Goal: Task Accomplishment & Management: Use online tool/utility

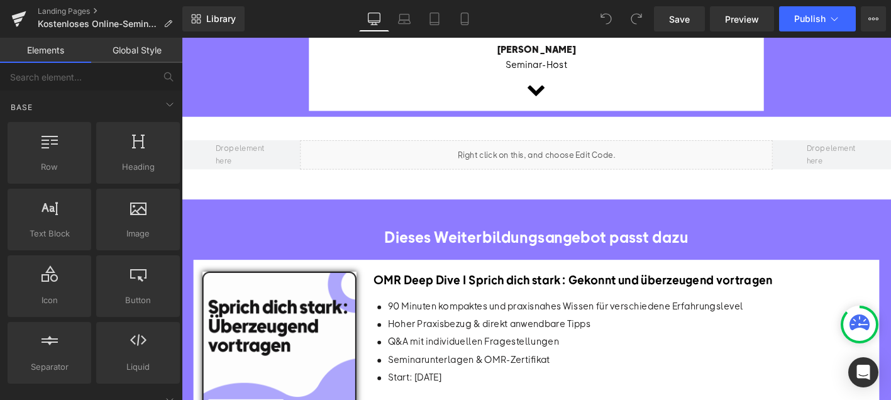
scroll to position [730, 0]
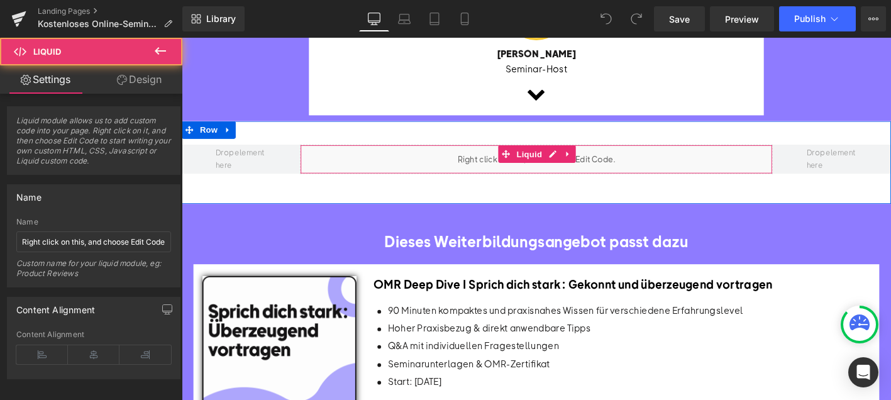
click at [503, 155] on div "Liquid" at bounding box center [563, 167] width 508 height 31
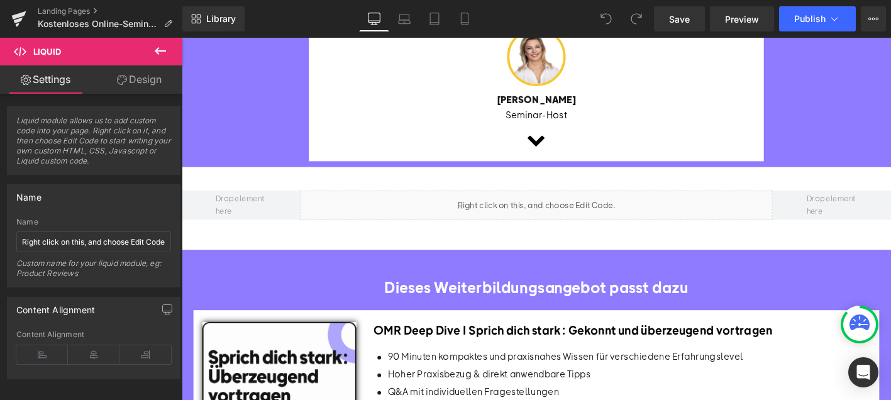
scroll to position [703, 0]
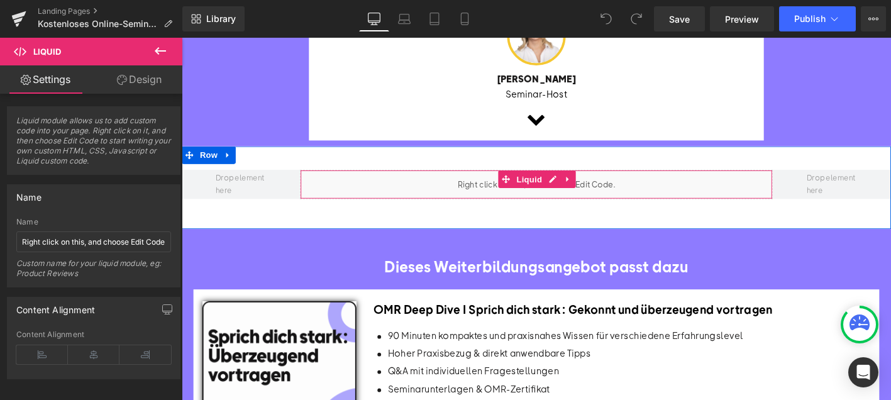
click at [557, 179] on div "Liquid" at bounding box center [563, 194] width 508 height 31
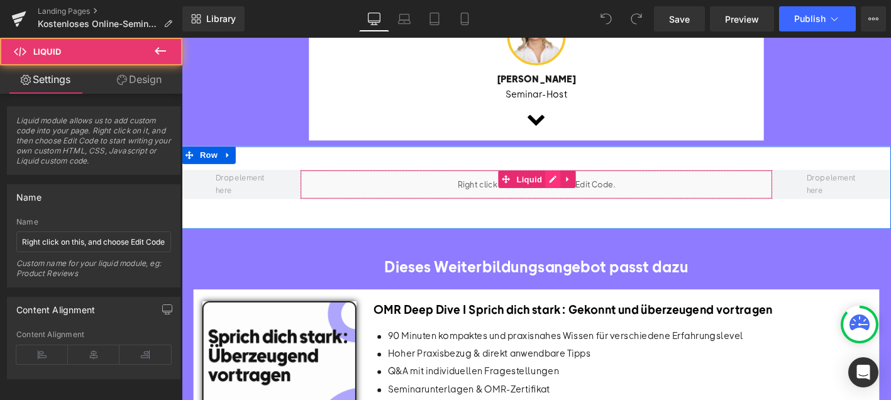
click at [581, 179] on div "Liquid" at bounding box center [563, 194] width 508 height 31
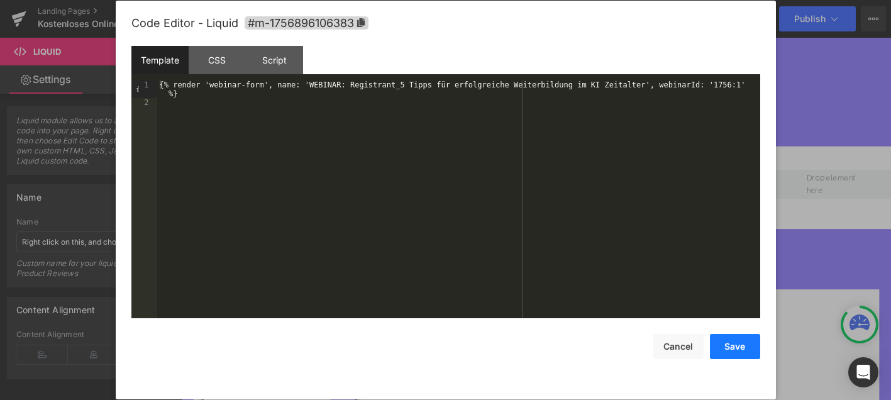
click at [736, 340] on button "Save" at bounding box center [735, 346] width 50 height 25
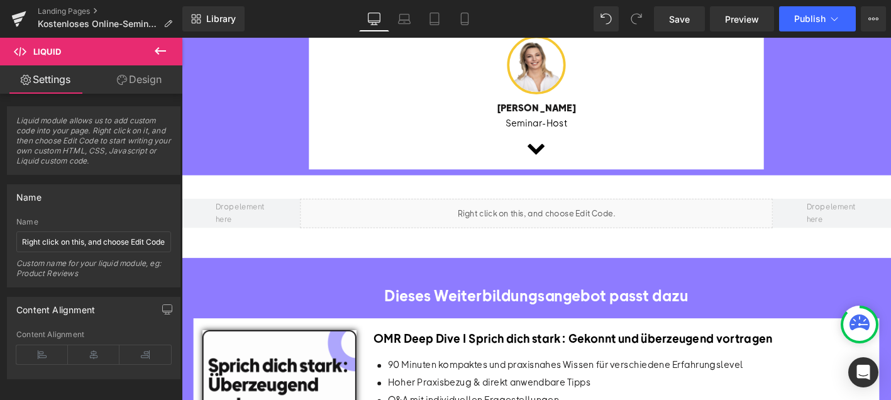
scroll to position [475, 0]
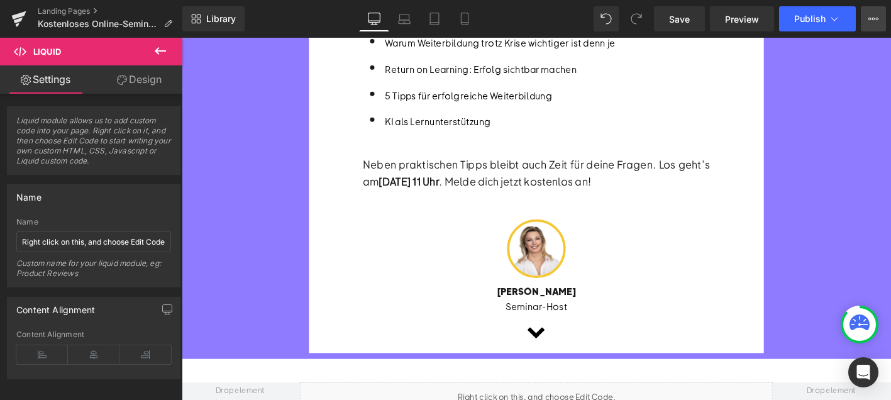
click at [876, 21] on icon at bounding box center [874, 19] width 10 height 10
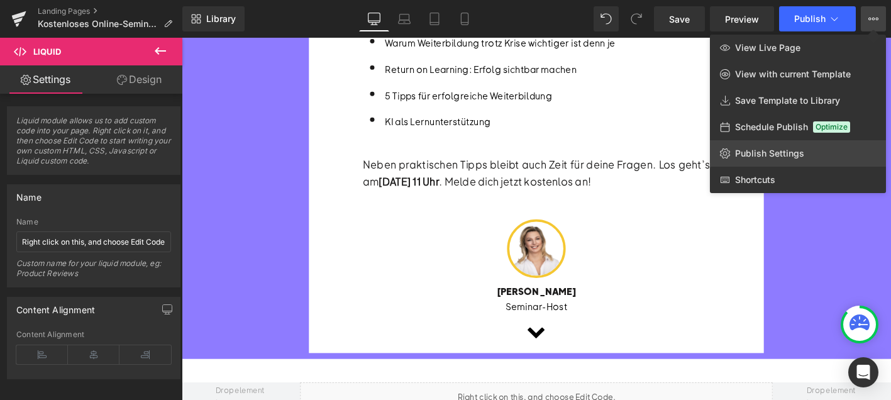
click at [770, 155] on span "Publish Settings" at bounding box center [769, 153] width 69 height 11
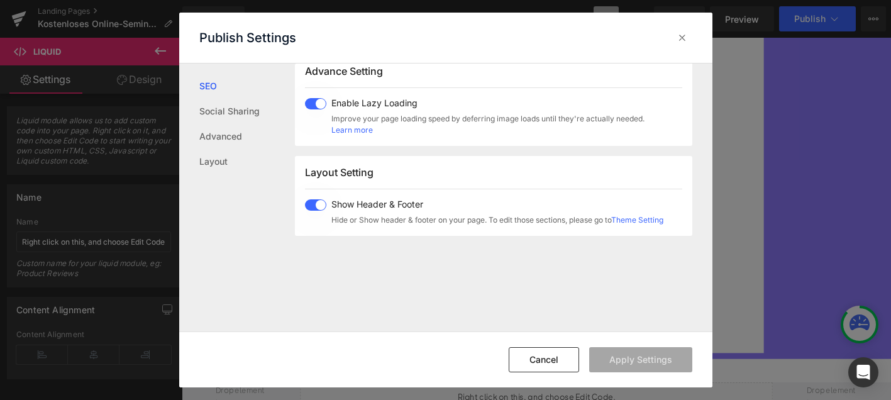
scroll to position [772, 0]
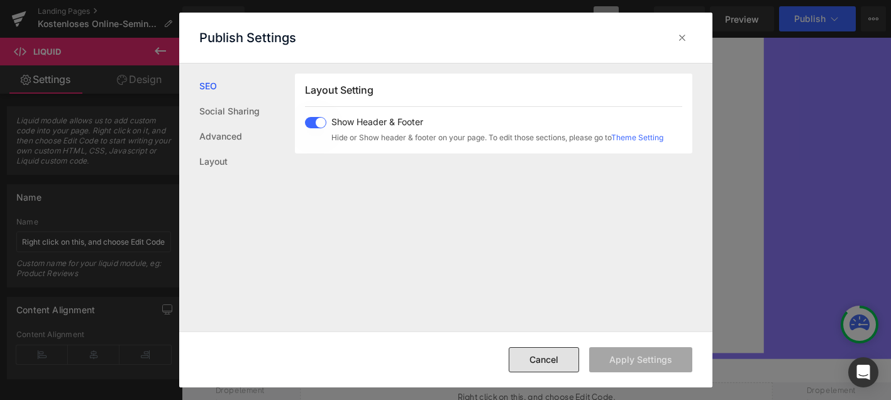
click at [560, 362] on button "Cancel" at bounding box center [544, 359] width 70 height 25
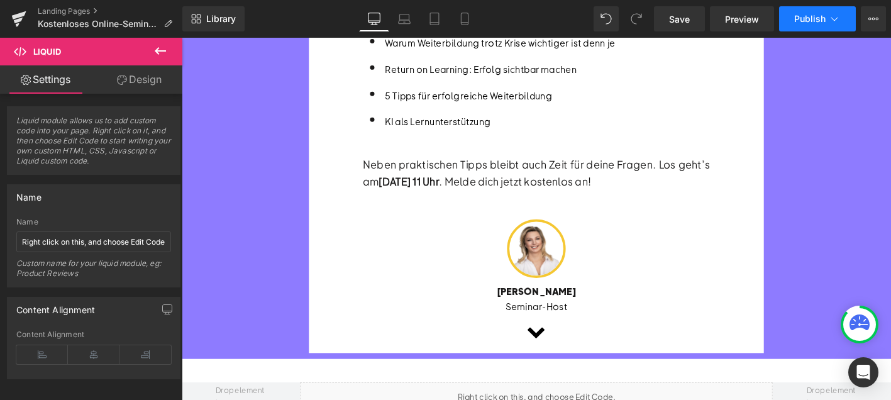
click at [843, 15] on button "Publish" at bounding box center [817, 18] width 77 height 25
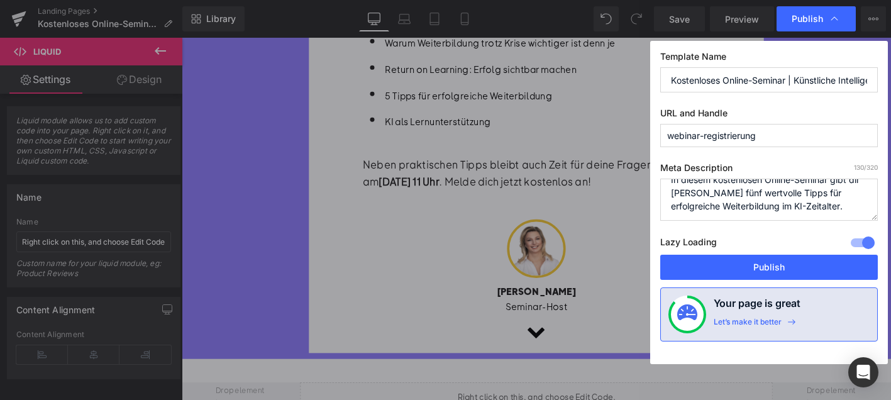
scroll to position [0, 0]
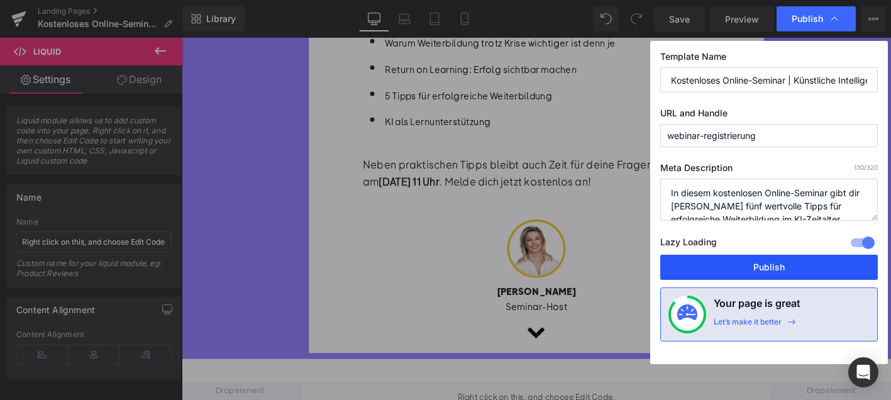
click at [745, 272] on button "Publish" at bounding box center [769, 267] width 218 height 25
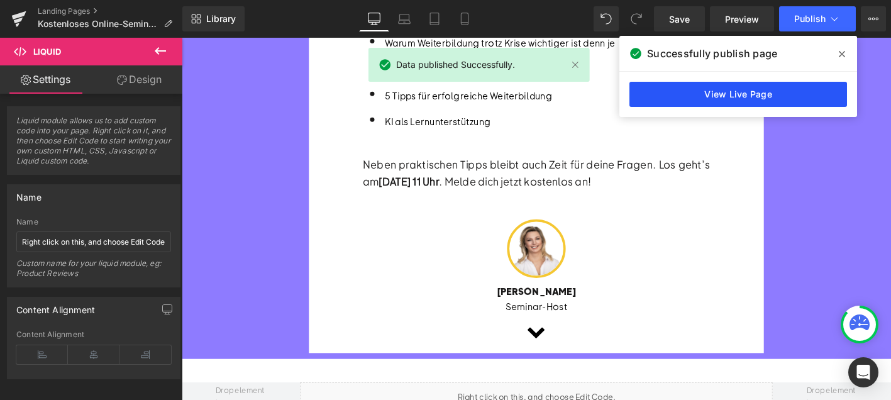
click at [751, 86] on link "View Live Page" at bounding box center [739, 94] width 218 height 25
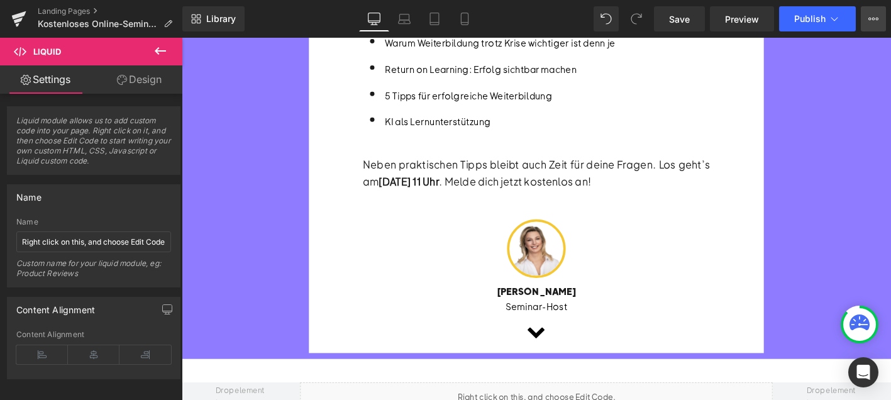
click at [867, 21] on button "View Live Page View with current Template Save Template to Library Schedule Pub…" at bounding box center [873, 18] width 25 height 25
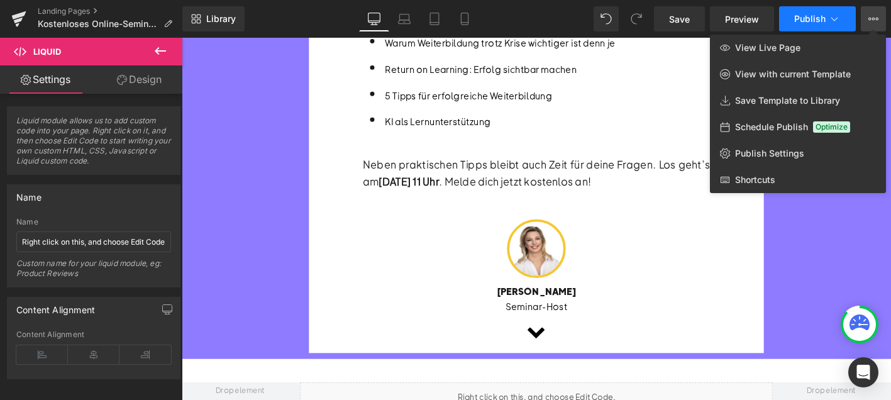
click at [821, 17] on span "Publish" at bounding box center [809, 19] width 31 height 10
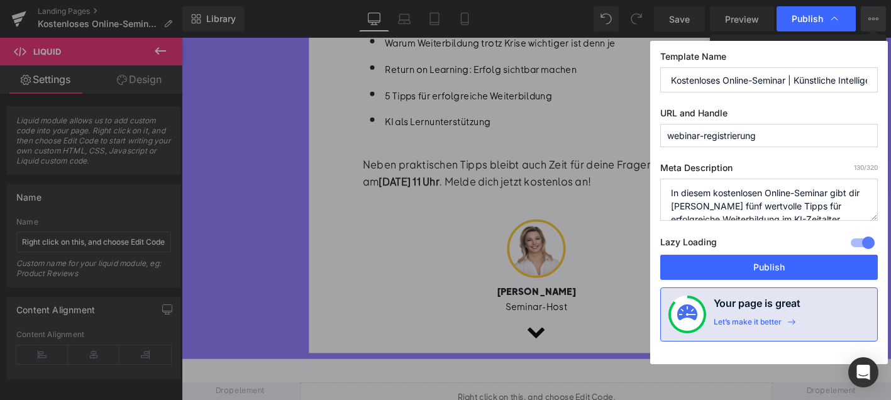
click at [821, 17] on span "Publish" at bounding box center [807, 18] width 31 height 11
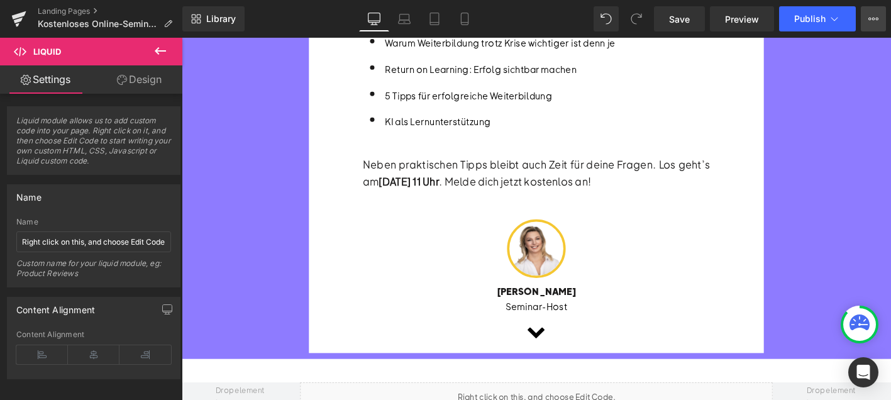
click at [880, 18] on button "View Live Page View with current Template Save Template to Library Schedule Pub…" at bounding box center [873, 18] width 25 height 25
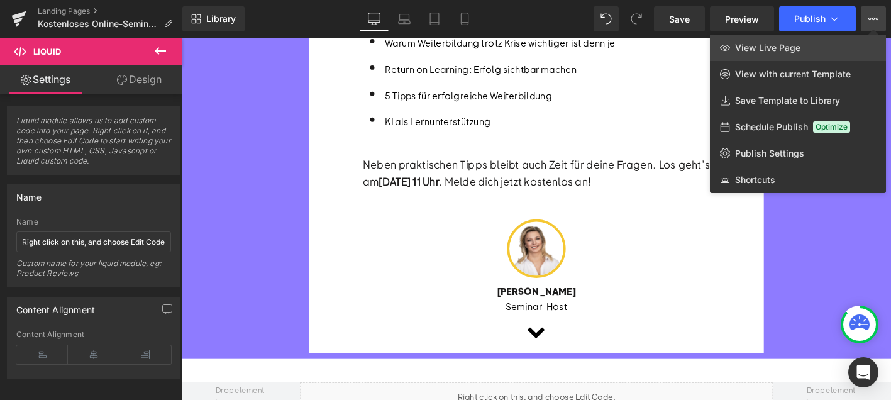
click at [794, 44] on span "View Live Page" at bounding box center [767, 47] width 65 height 11
